Goal: Task Accomplishment & Management: Use online tool/utility

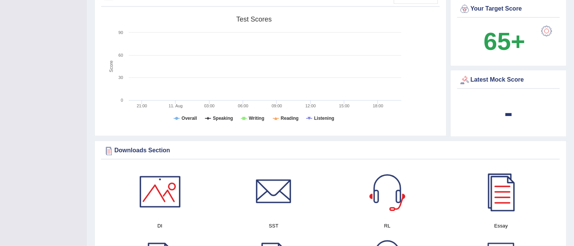
scroll to position [244, 0]
click at [281, 117] on tspan "Reading" at bounding box center [290, 117] width 18 height 5
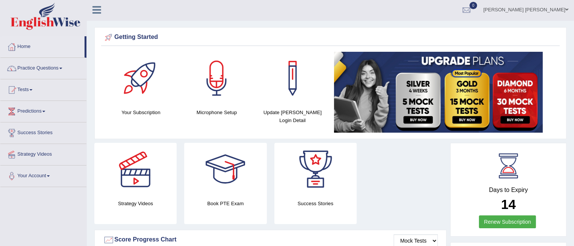
scroll to position [0, 0]
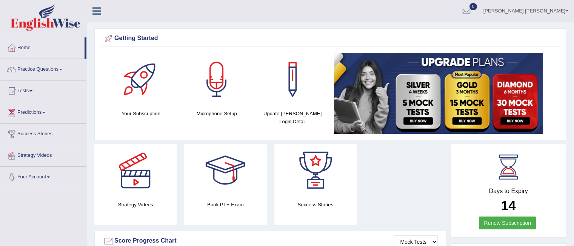
click at [29, 89] on link "Tests" at bounding box center [43, 89] width 86 height 19
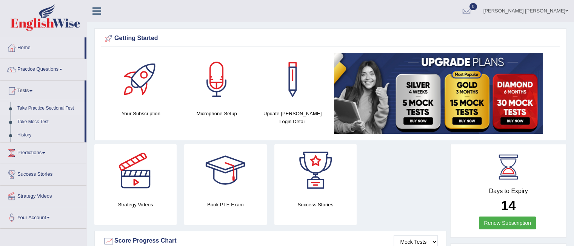
click at [44, 108] on link "Take Practice Sectional Test" at bounding box center [49, 108] width 71 height 14
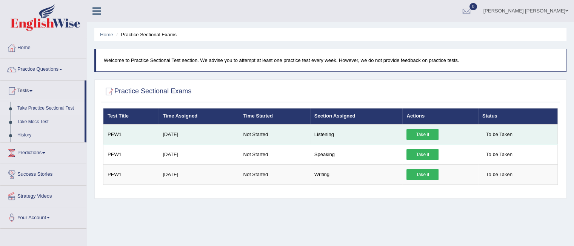
click at [414, 134] on link "Take it" at bounding box center [422, 134] width 32 height 11
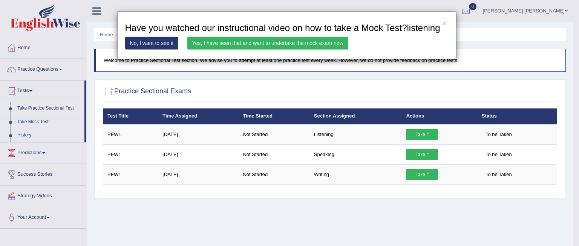
click at [330, 49] on link "Yes, I have seen that and want to undertake the mock exam now" at bounding box center [267, 43] width 161 height 13
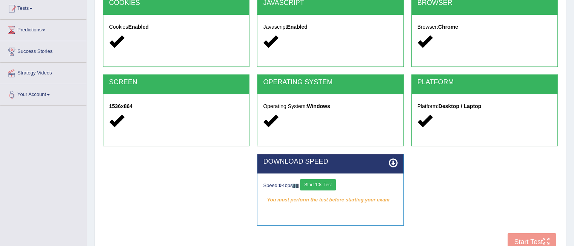
scroll to position [84, 0]
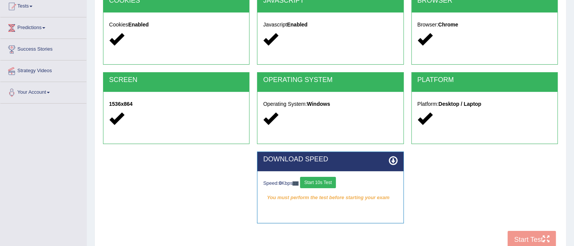
click at [526, 237] on div "COOKIES Cookies Enabled JAVASCRIPT Javascript Enabled BROWSER Browser: Chrome S…" at bounding box center [330, 122] width 458 height 259
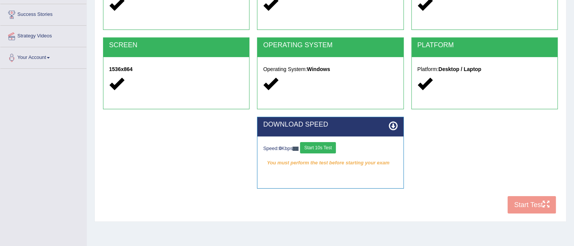
scroll to position [120, 0]
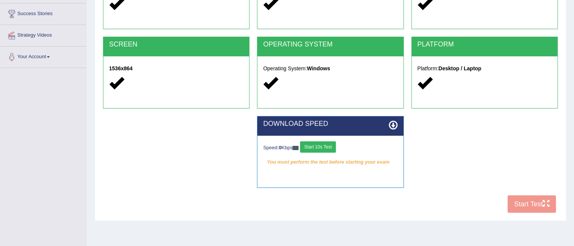
click at [326, 149] on button "Start 10s Test" at bounding box center [318, 146] width 36 height 11
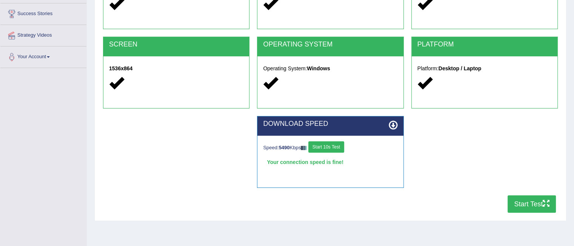
click at [526, 204] on button "Start Test" at bounding box center [531, 203] width 48 height 17
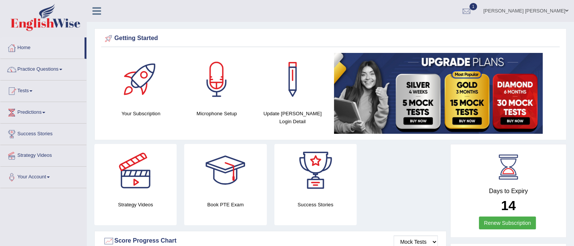
click at [436, 77] on img at bounding box center [438, 93] width 209 height 81
